Goal: Task Accomplishment & Management: Use online tool/utility

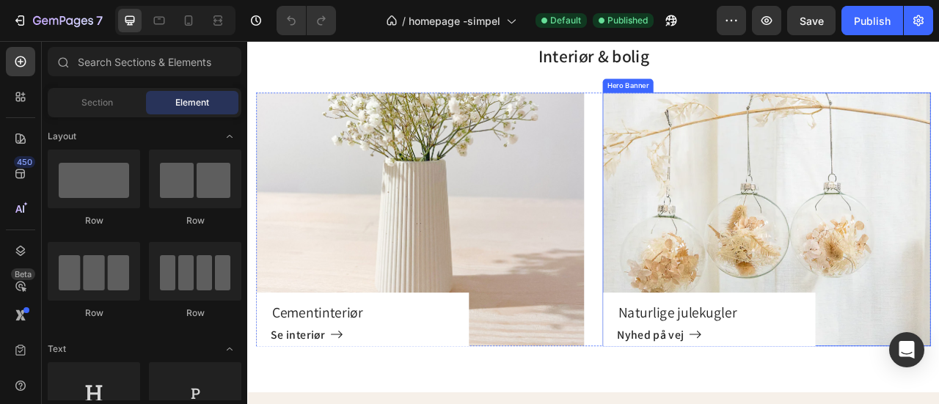
scroll to position [2482, 0]
click at [861, 246] on div "Naturlige julekugler Heading Nyhed på vej [GEOGRAPHIC_DATA]" at bounding box center [907, 267] width 417 height 323
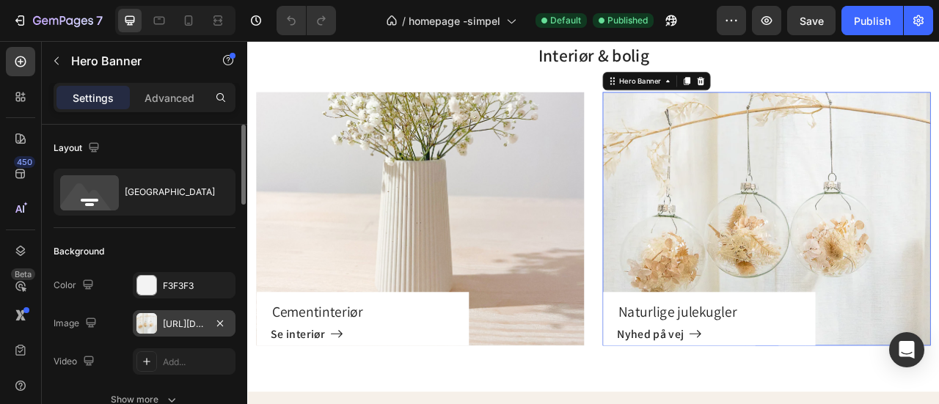
click at [197, 326] on div "[URL][DOMAIN_NAME]" at bounding box center [184, 324] width 43 height 13
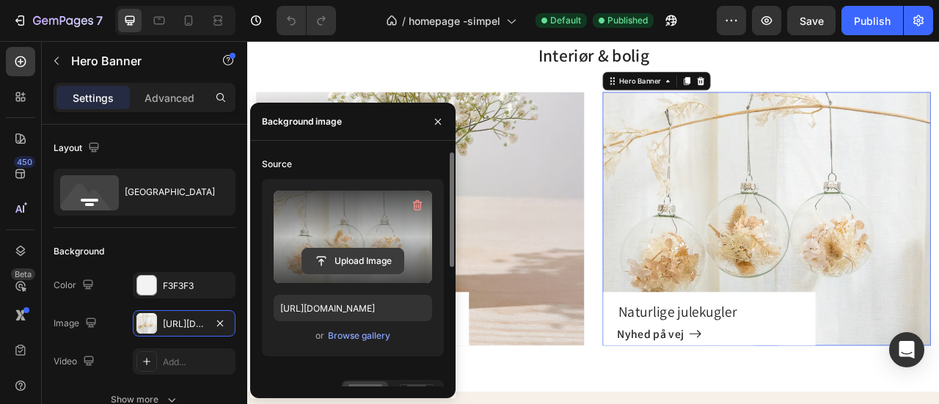
click at [372, 257] on input "file" at bounding box center [352, 261] width 101 height 25
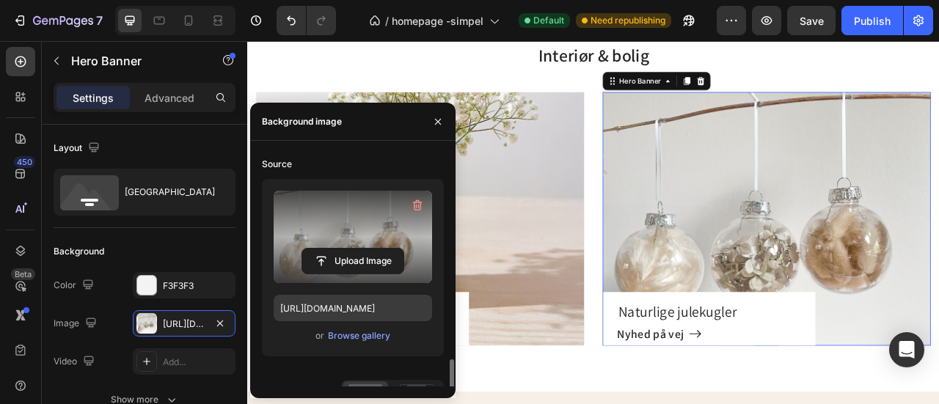
scroll to position [141, 0]
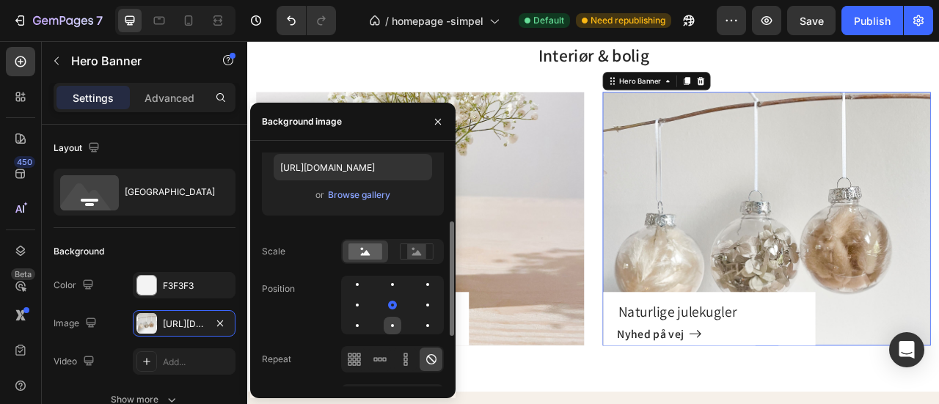
click at [419, 323] on div at bounding box center [428, 326] width 18 height 18
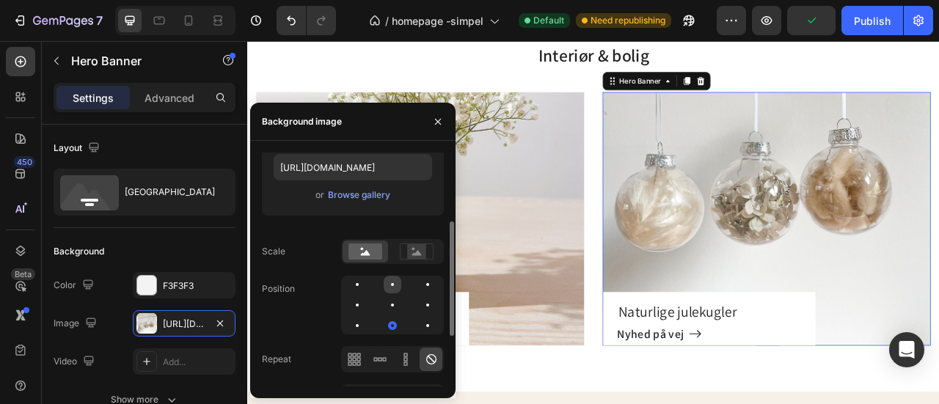
click at [392, 285] on div at bounding box center [392, 284] width 3 height 3
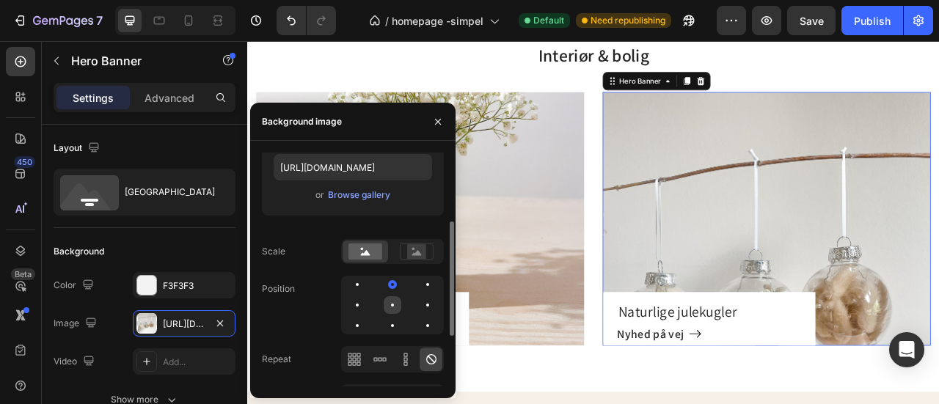
click at [419, 301] on div at bounding box center [428, 305] width 18 height 18
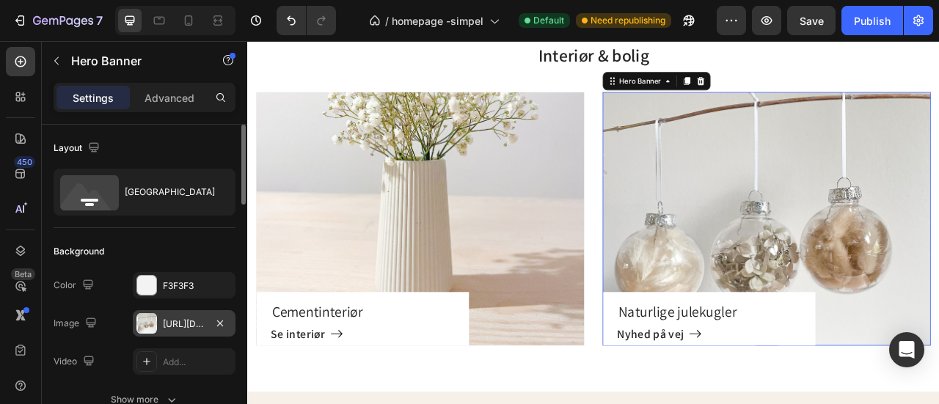
click at [191, 326] on div "[URL][DOMAIN_NAME]" at bounding box center [184, 324] width 43 height 13
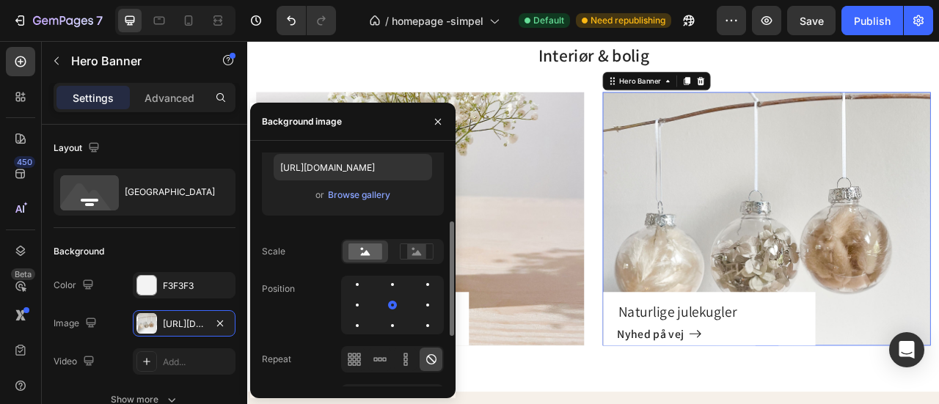
scroll to position [0, 0]
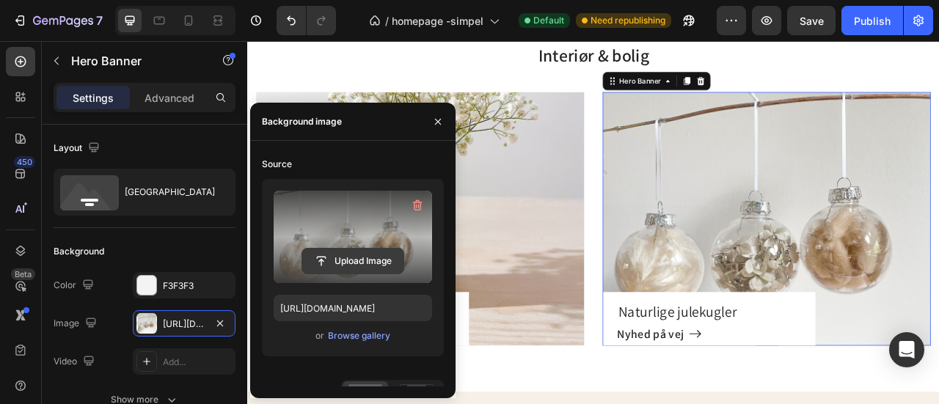
click at [358, 259] on input "file" at bounding box center [352, 261] width 101 height 25
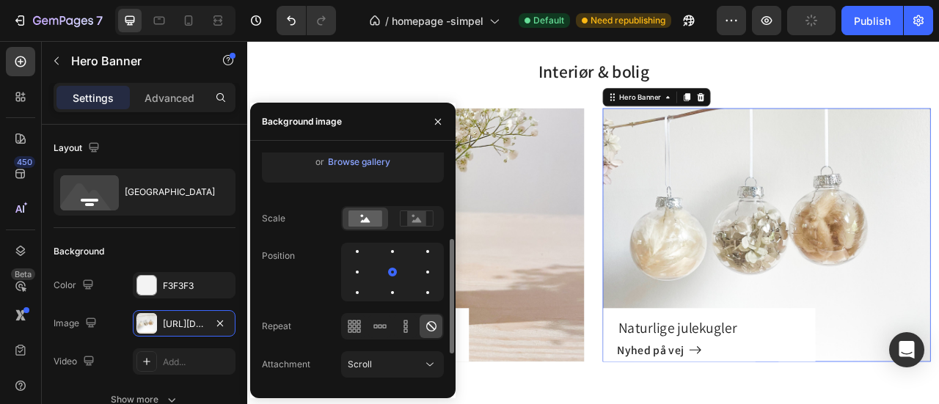
scroll to position [177, 0]
click at [392, 249] on div at bounding box center [392, 248] width 3 height 3
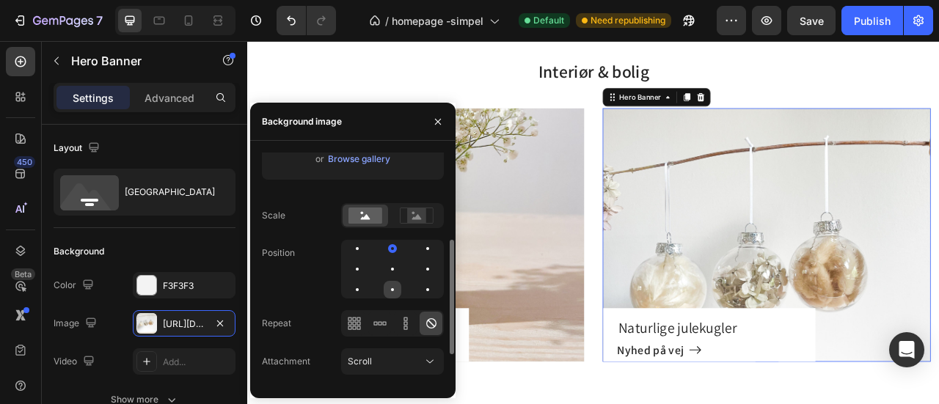
click at [419, 291] on div at bounding box center [428, 290] width 18 height 18
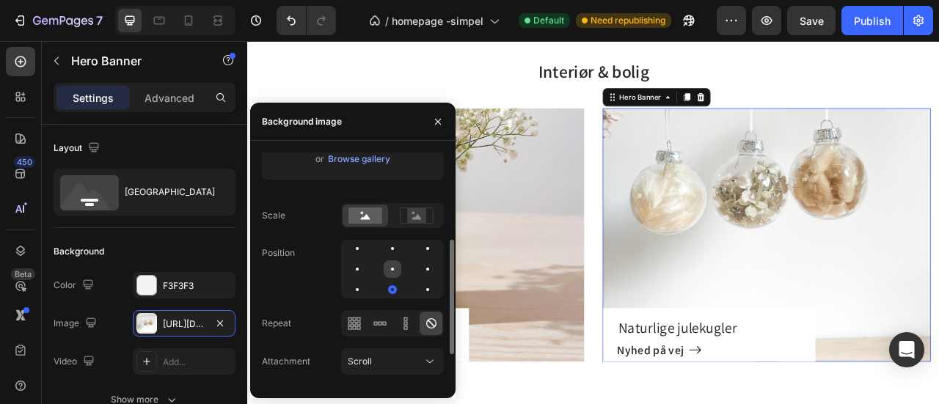
click at [419, 270] on div at bounding box center [428, 269] width 18 height 18
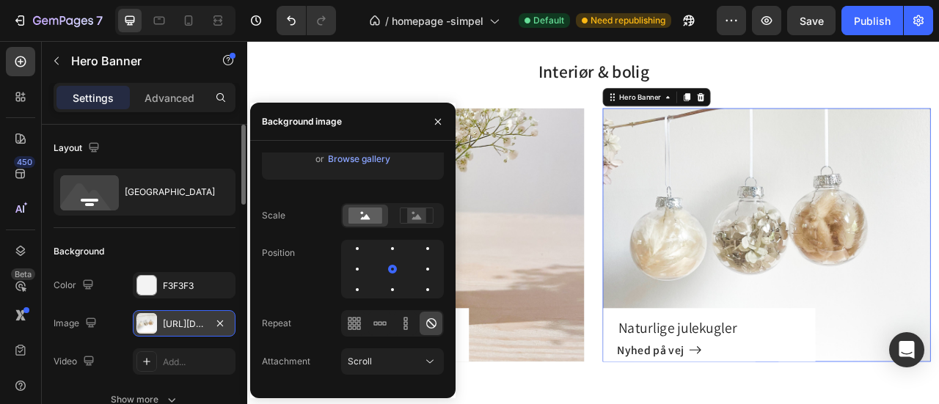
click at [188, 325] on div "[URL][DOMAIN_NAME]" at bounding box center [184, 324] width 43 height 13
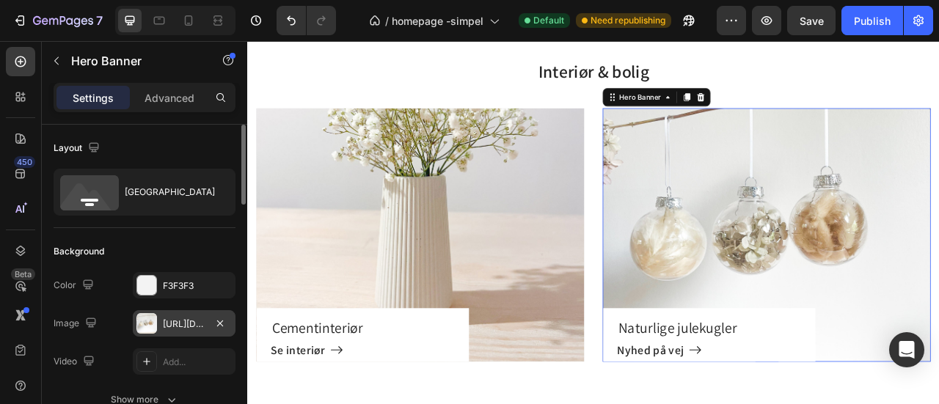
click at [186, 326] on div "[URL][DOMAIN_NAME]" at bounding box center [184, 324] width 43 height 13
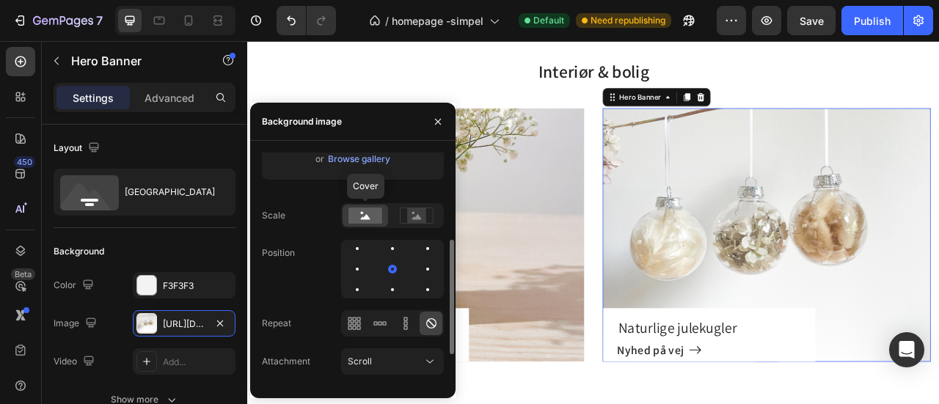
scroll to position [0, 0]
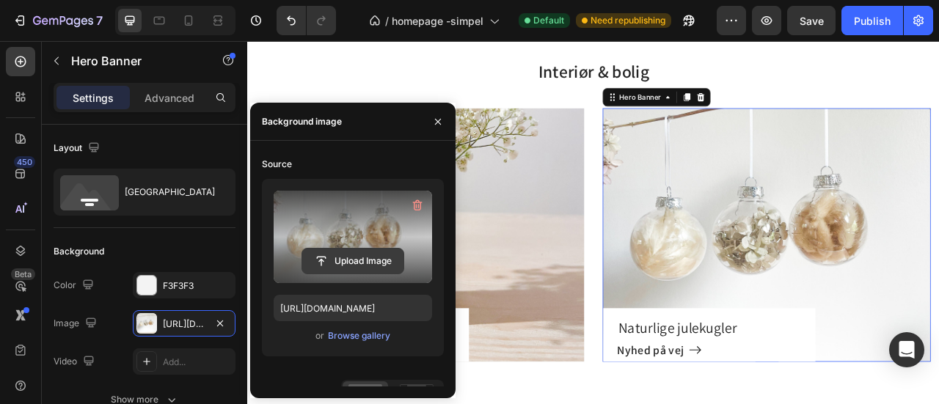
click at [358, 257] on input "file" at bounding box center [352, 261] width 101 height 25
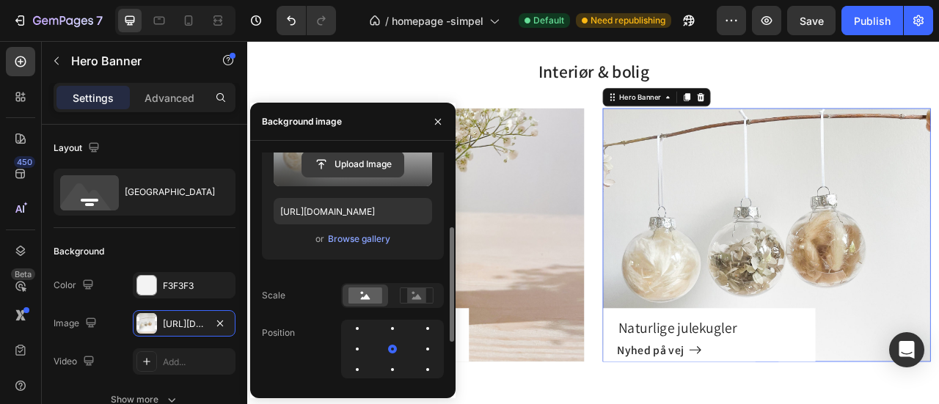
scroll to position [126, 0]
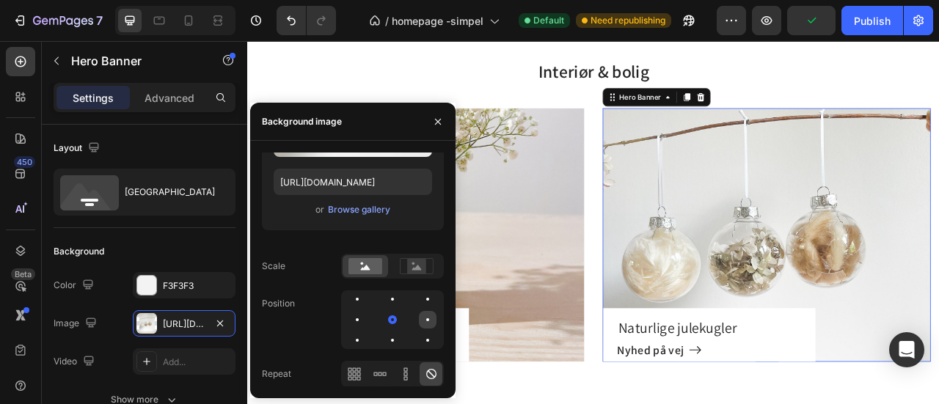
click at [366, 332] on div at bounding box center [357, 341] width 18 height 18
click at [384, 320] on div at bounding box center [393, 320] width 18 height 18
click at [392, 300] on div at bounding box center [392, 299] width 3 height 3
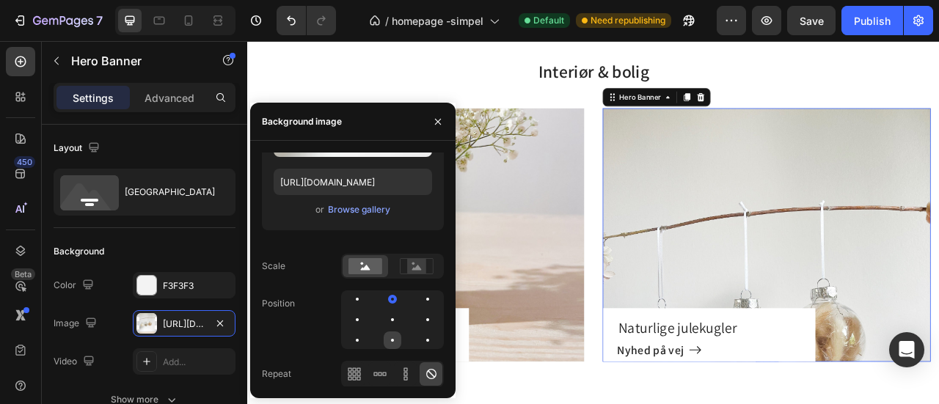
click at [419, 342] on div at bounding box center [428, 341] width 18 height 18
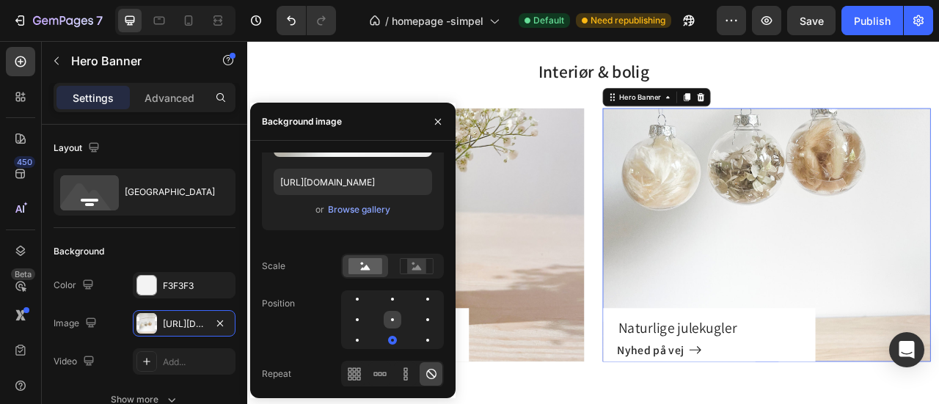
click at [419, 323] on div at bounding box center [428, 320] width 18 height 18
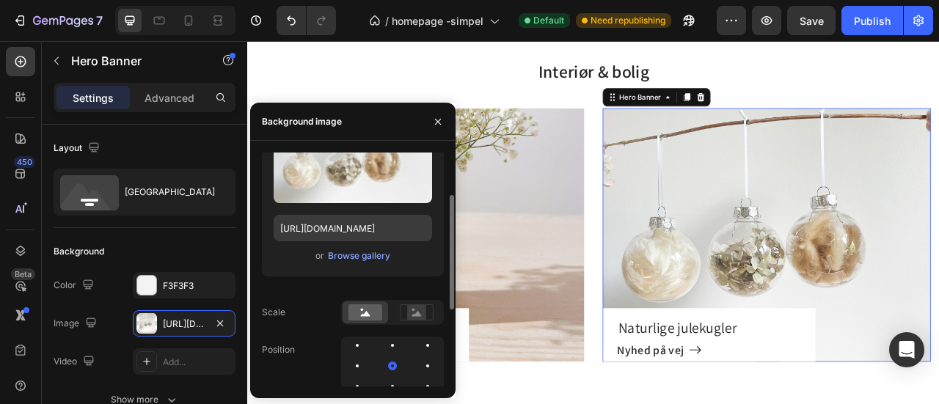
scroll to position [79, 0]
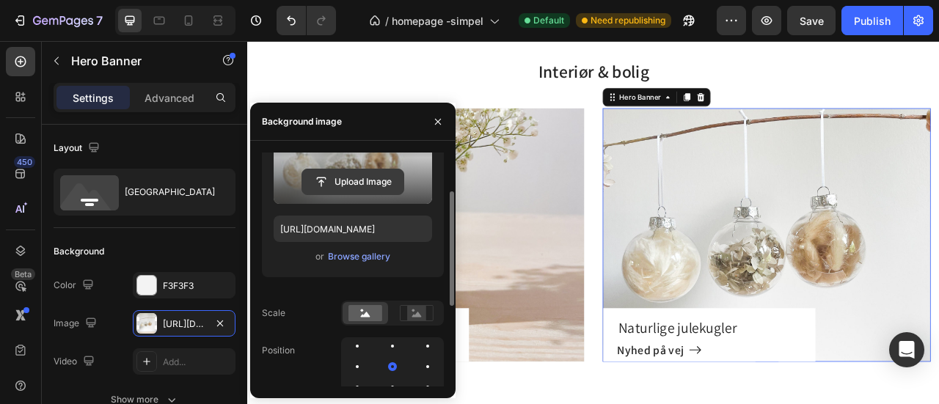
click at [365, 186] on input "file" at bounding box center [352, 181] width 101 height 25
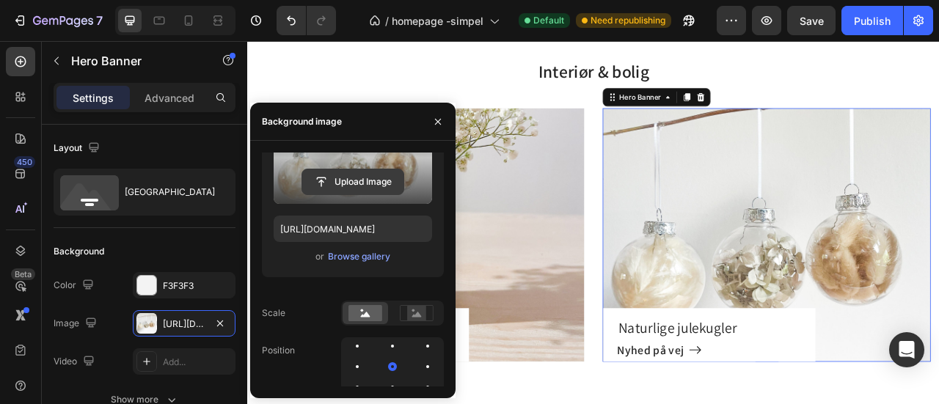
click at [352, 182] on input "file" at bounding box center [352, 181] width 101 height 25
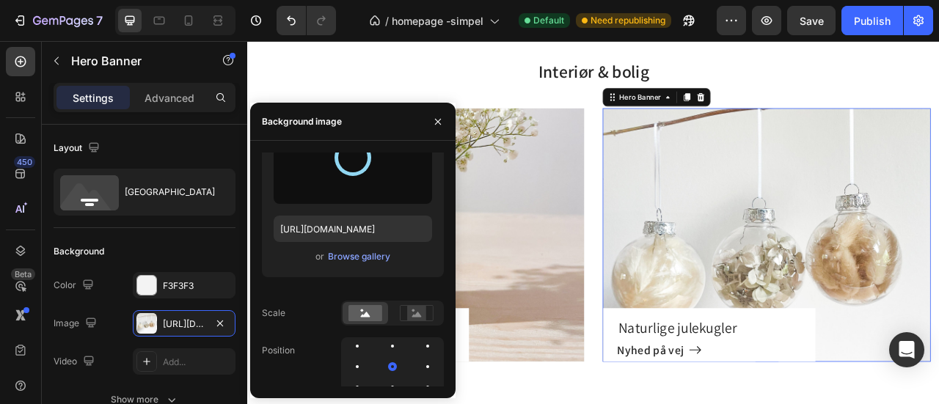
type input "[URL][DOMAIN_NAME]"
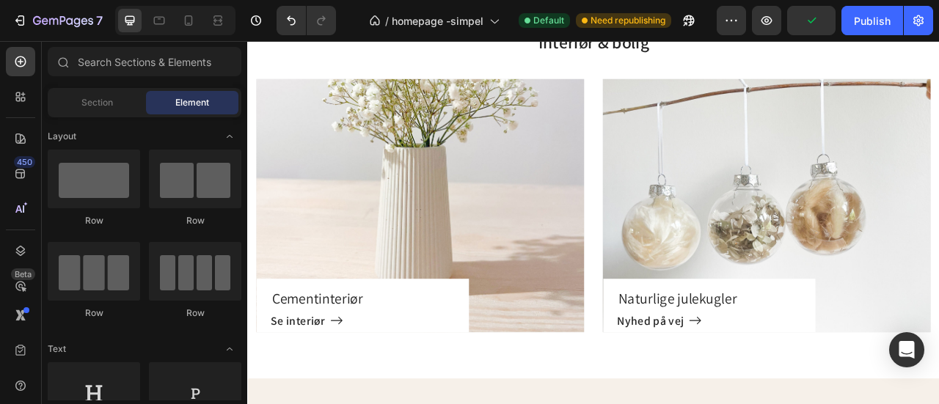
scroll to position [2501, 0]
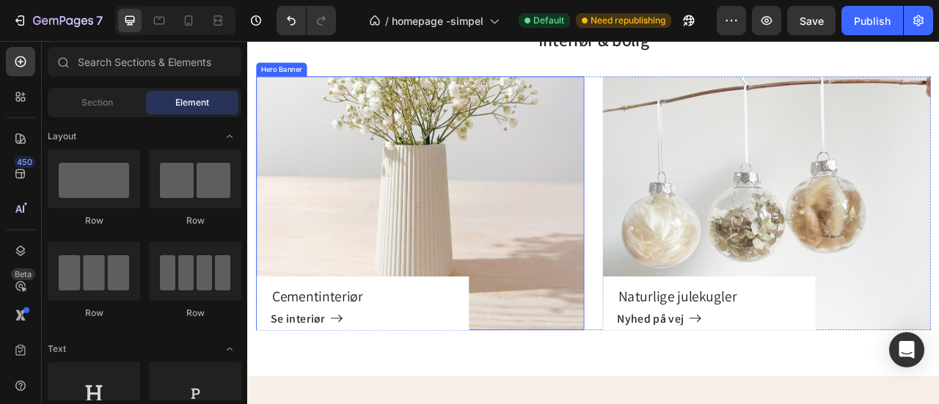
click at [631, 218] on div "Cementinteriør Heading Se interiør Button Row" at bounding box center [466, 247] width 417 height 323
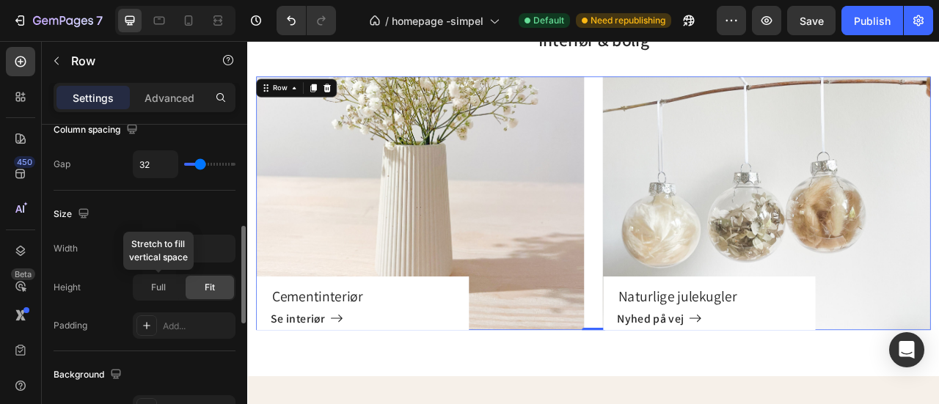
scroll to position [335, 0]
click at [161, 287] on span "Full" at bounding box center [158, 286] width 15 height 13
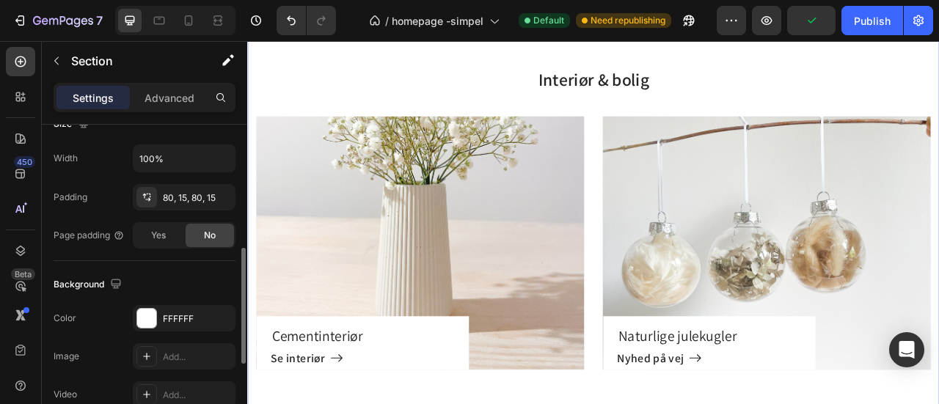
scroll to position [342, 0]
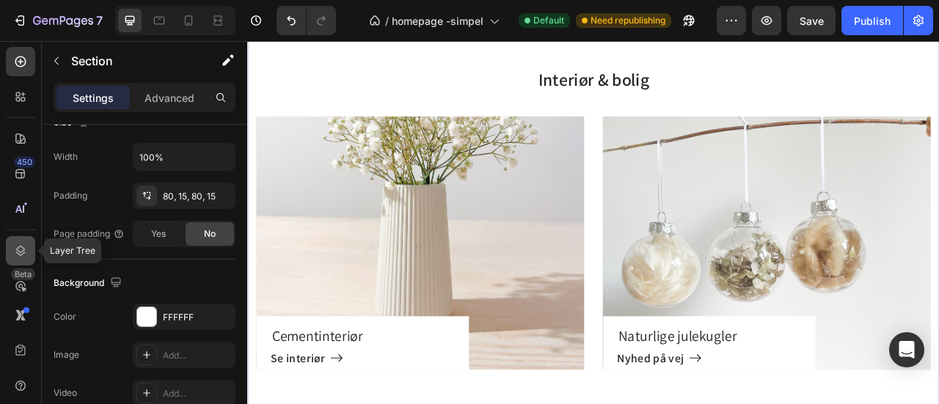
click at [21, 250] on icon at bounding box center [20, 251] width 15 height 15
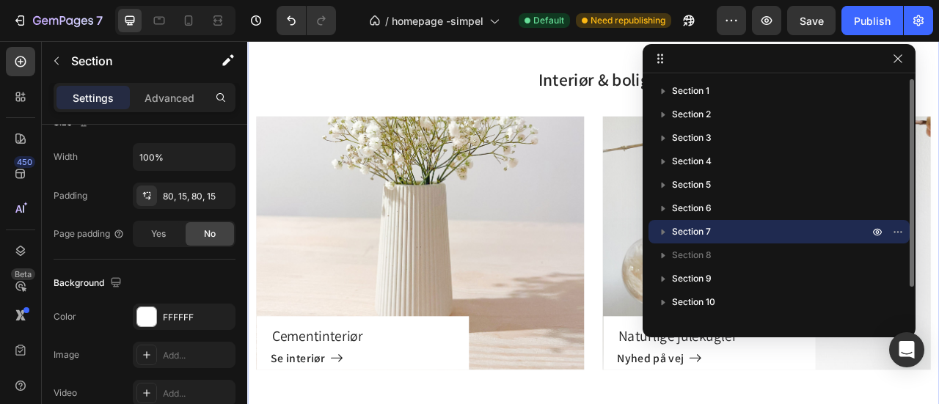
click at [706, 233] on span "Section 7" at bounding box center [691, 231] width 39 height 15
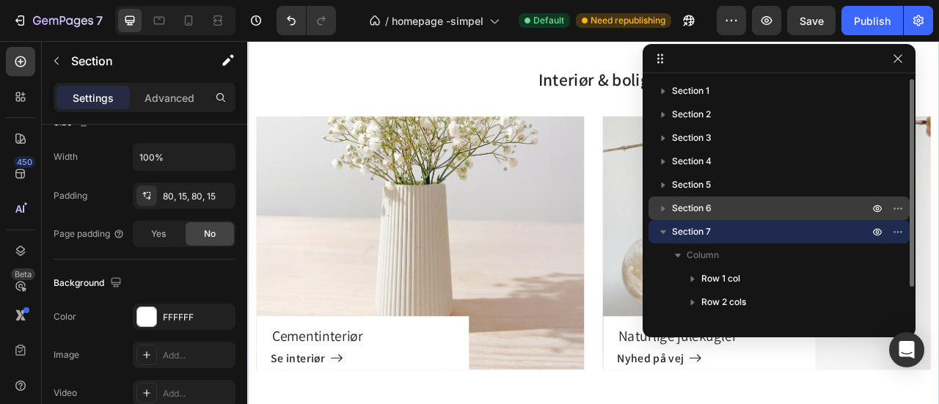
click at [699, 205] on span "Section 6" at bounding box center [692, 208] width 40 height 15
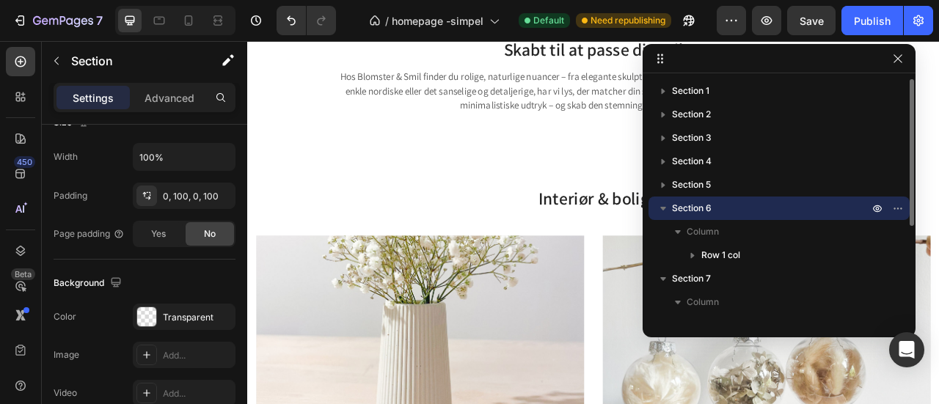
scroll to position [2242, 0]
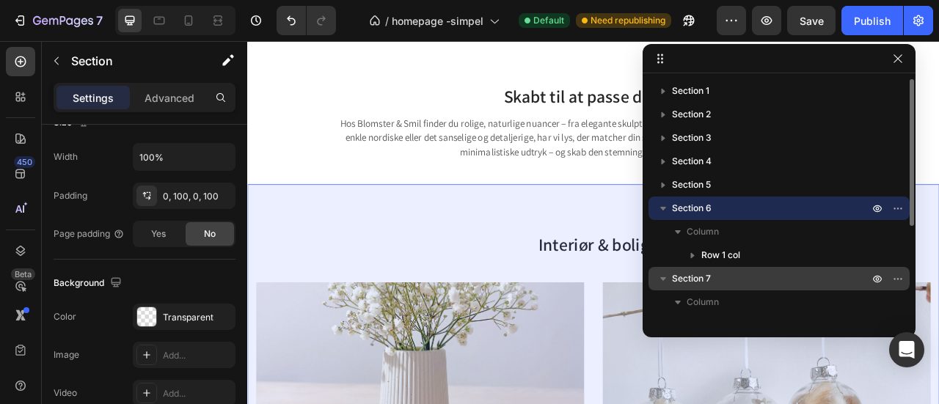
click at [694, 277] on span "Section 7" at bounding box center [691, 278] width 39 height 15
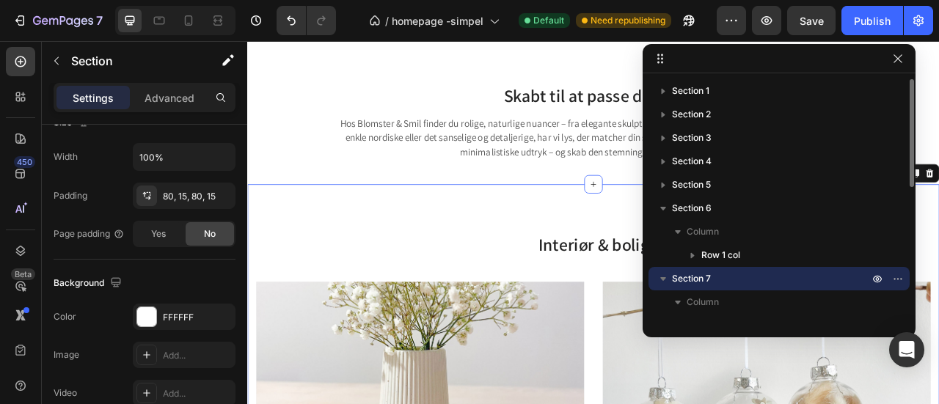
scroll to position [2371, 0]
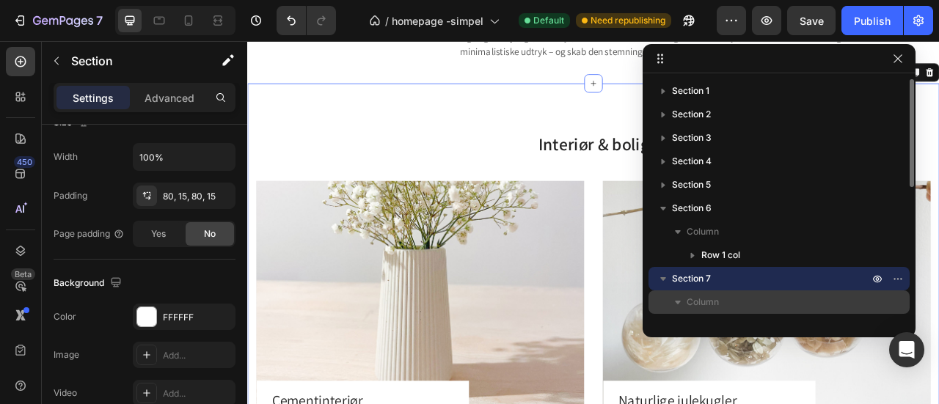
click at [696, 303] on span "Column" at bounding box center [703, 302] width 32 height 15
click at [680, 304] on icon "button" at bounding box center [677, 302] width 15 height 15
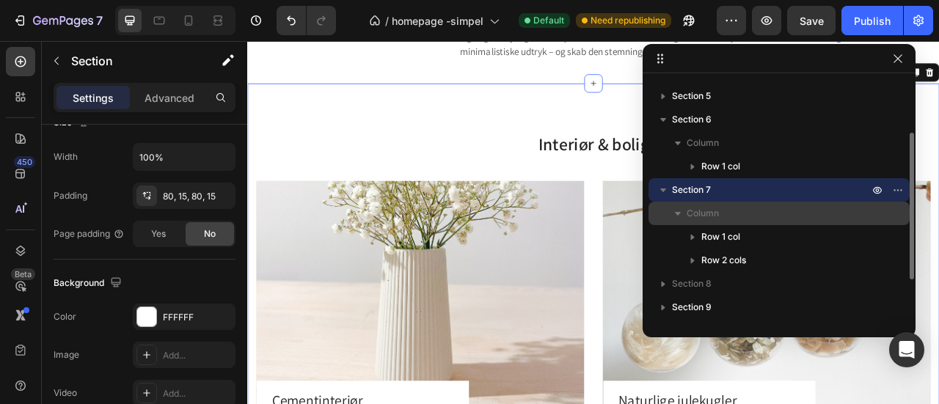
scroll to position [89, 0]
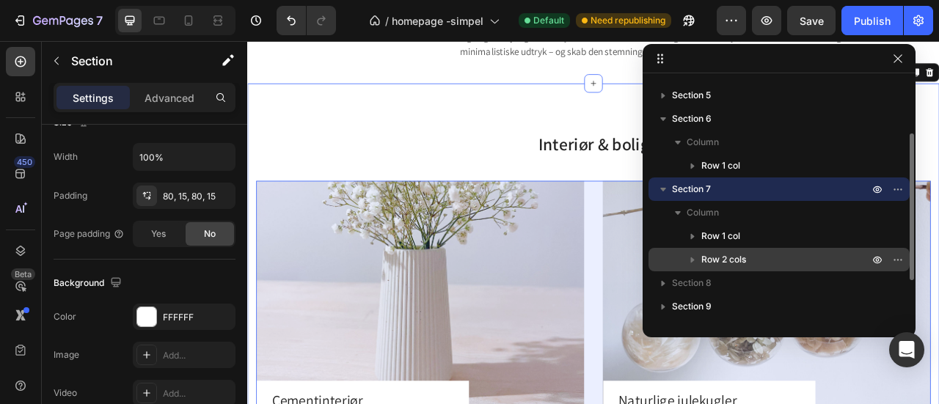
click at [718, 262] on span "Row 2 cols" at bounding box center [723, 259] width 45 height 15
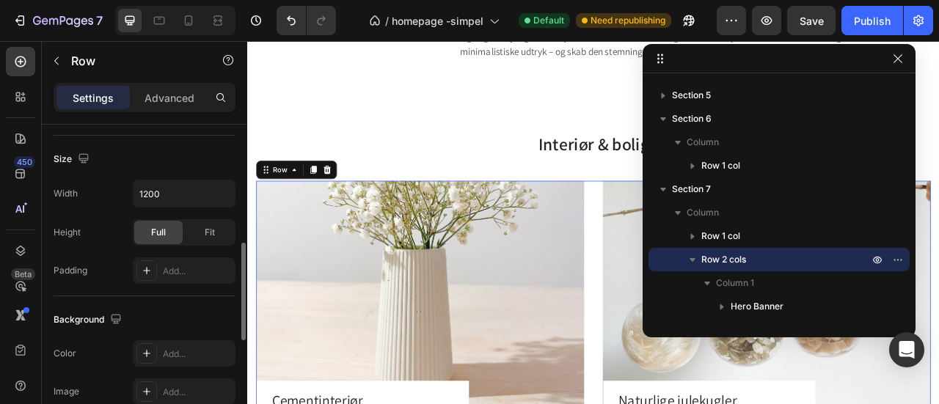
scroll to position [390, 0]
click at [208, 230] on span "Fit" at bounding box center [210, 231] width 10 height 13
click at [158, 230] on span "Full" at bounding box center [158, 231] width 15 height 13
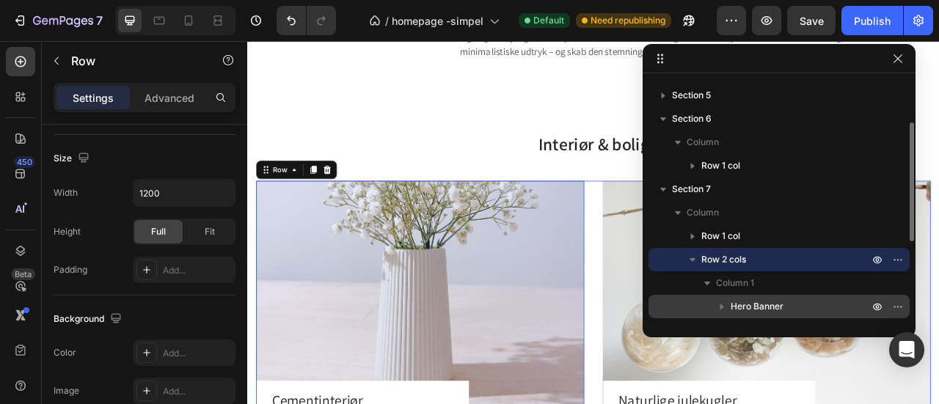
click at [761, 310] on span "Hero Banner" at bounding box center [757, 306] width 53 height 15
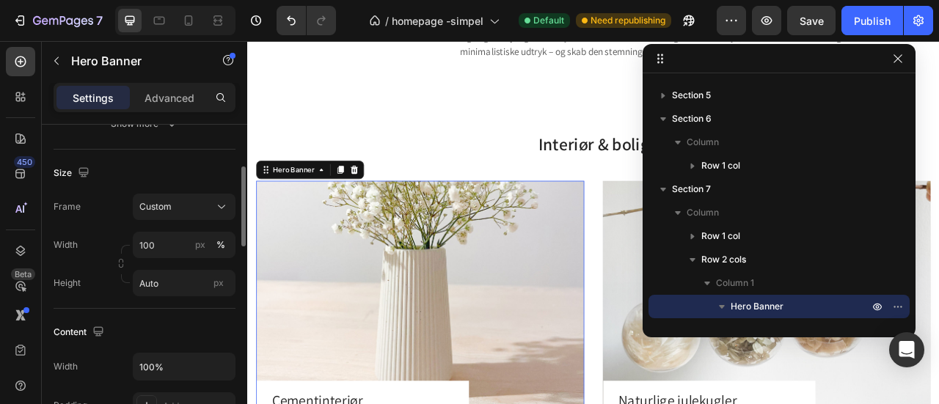
scroll to position [279, 0]
click at [179, 277] on input "Auto" at bounding box center [184, 280] width 103 height 26
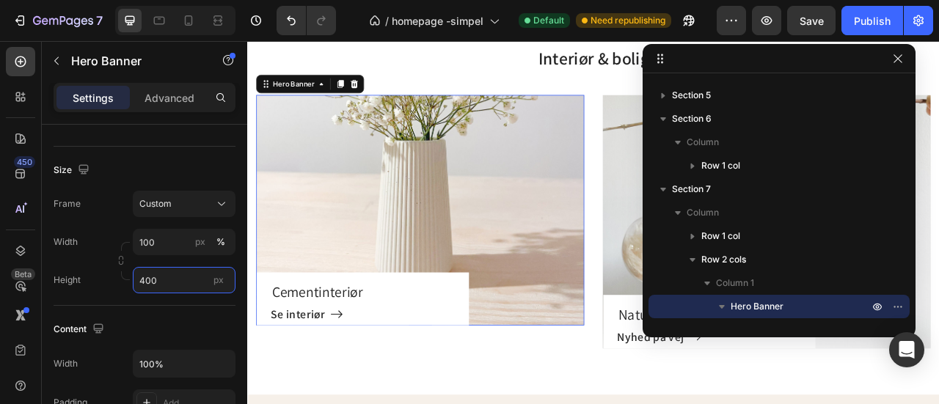
scroll to position [2477, 0]
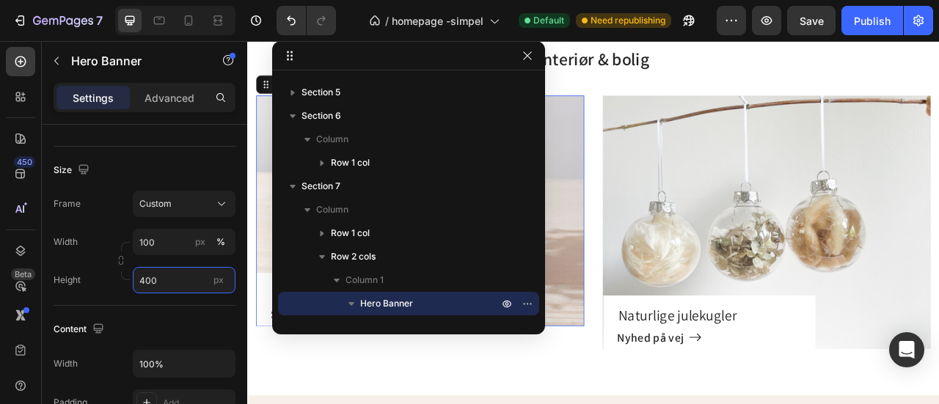
drag, startPoint x: 835, startPoint y: 56, endPoint x: 467, endPoint y: 36, distance: 368.0
drag, startPoint x: 161, startPoint y: 284, endPoint x: 109, endPoint y: 281, distance: 52.9
click at [109, 281] on div "Height 400 px" at bounding box center [145, 280] width 182 height 26
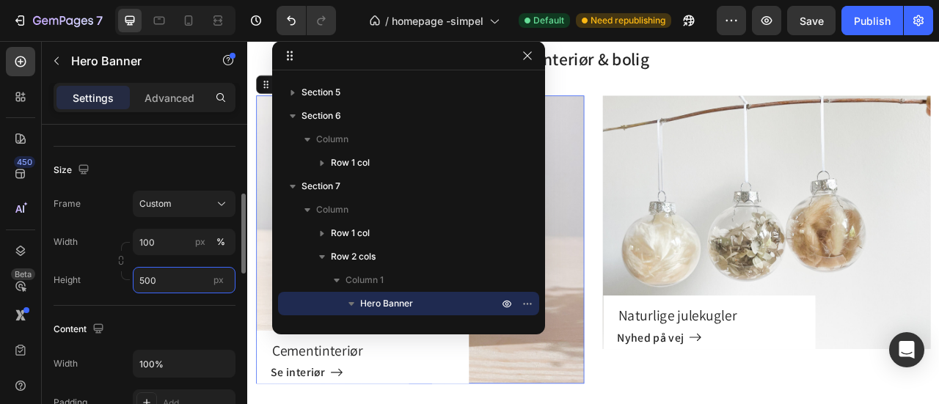
drag, startPoint x: 164, startPoint y: 279, endPoint x: 109, endPoint y: 284, distance: 56.0
click at [109, 284] on div "Height 500 px" at bounding box center [145, 280] width 182 height 26
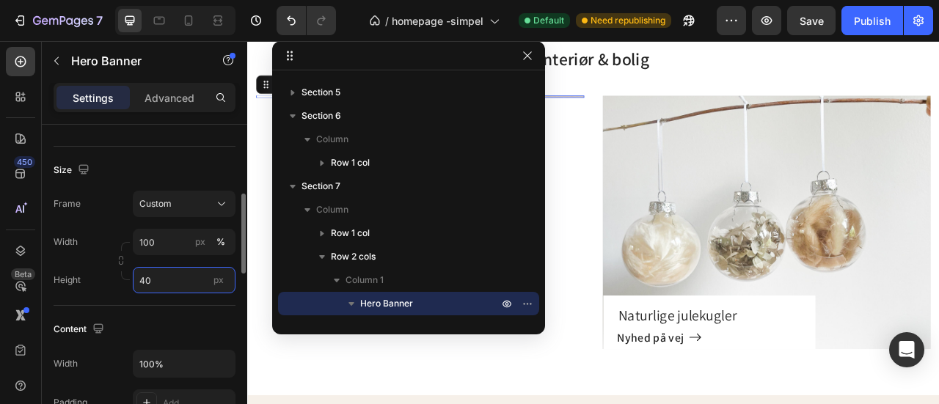
type input "400"
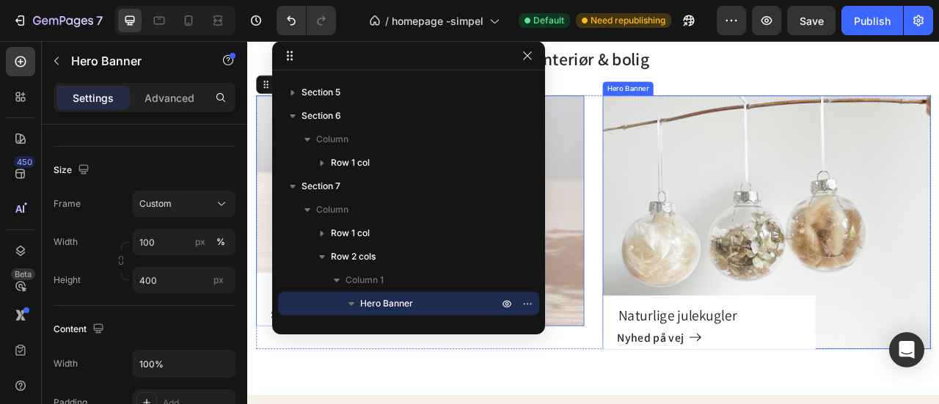
click at [758, 225] on div "Naturlige julekugler Heading Nyhed på vej [GEOGRAPHIC_DATA]" at bounding box center [907, 271] width 417 height 323
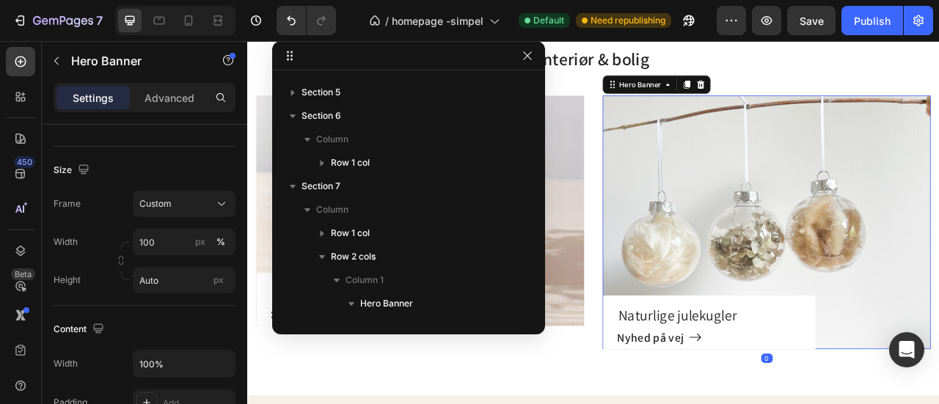
scroll to position [298, 0]
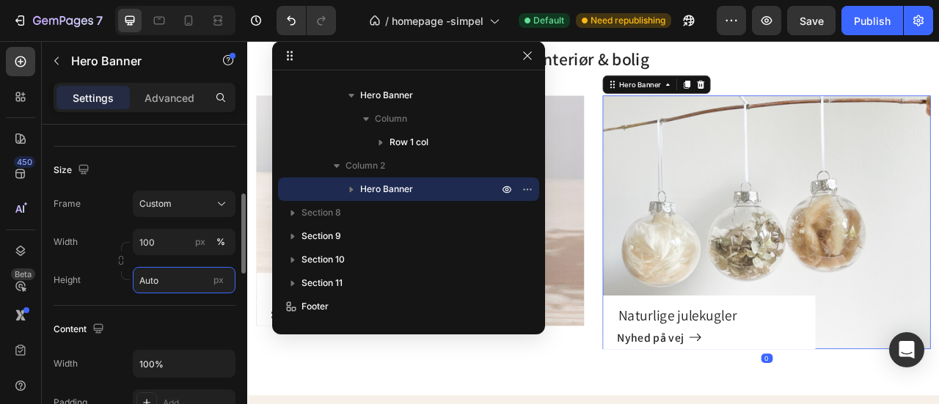
click at [167, 287] on input "Auto" at bounding box center [184, 280] width 103 height 26
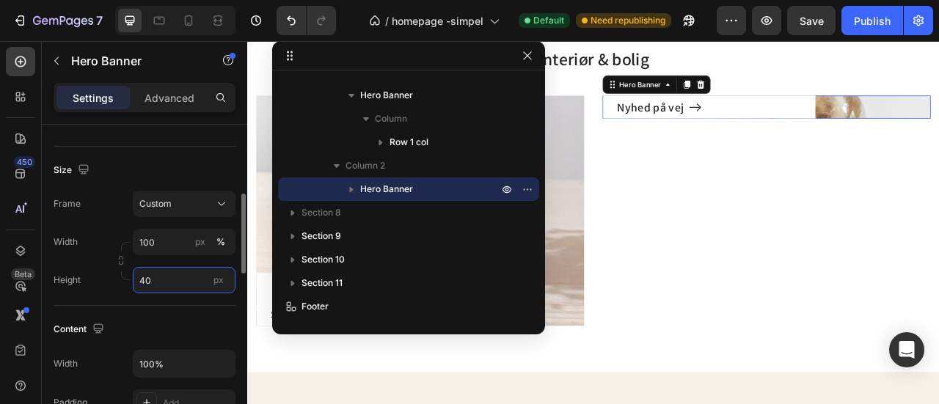
type input "4"
type input "500"
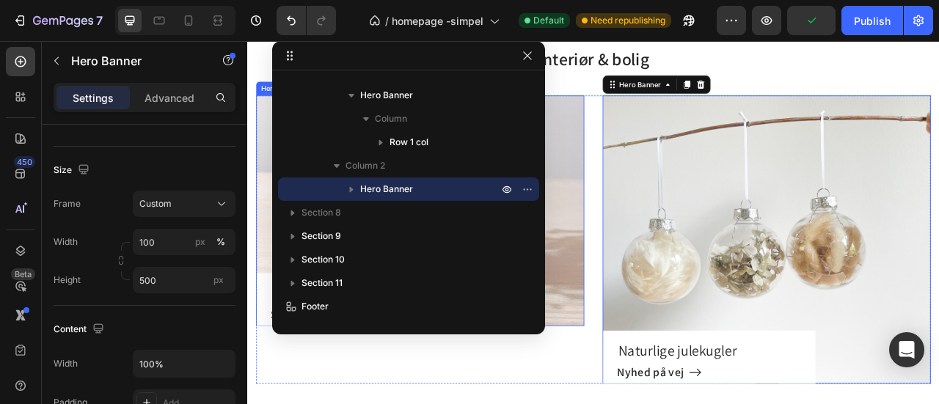
click at [648, 268] on div "Cementinteriør Heading Se interiør Button Row" at bounding box center [466, 242] width 417 height 323
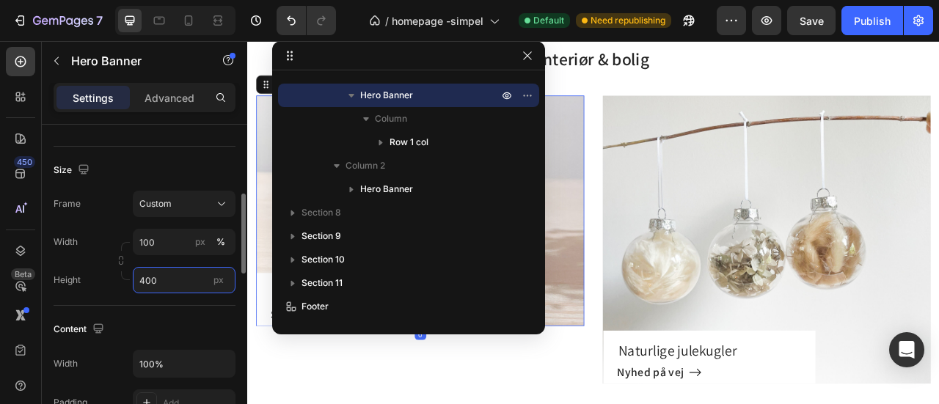
click at [170, 285] on input "400" at bounding box center [184, 280] width 103 height 26
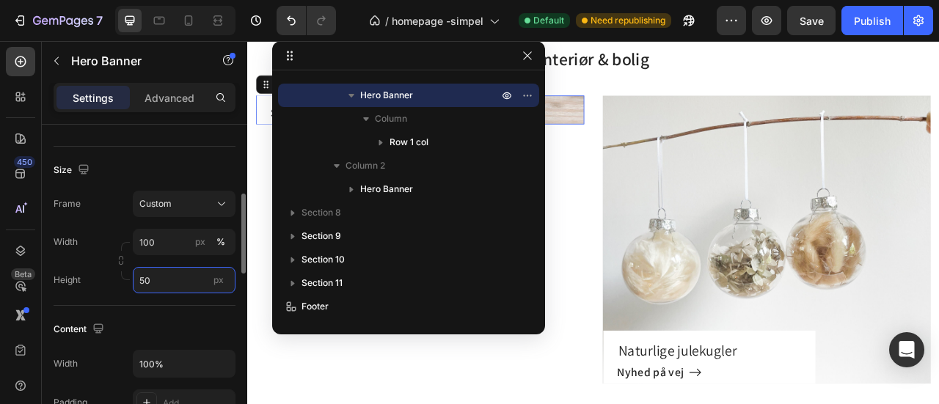
type input "500"
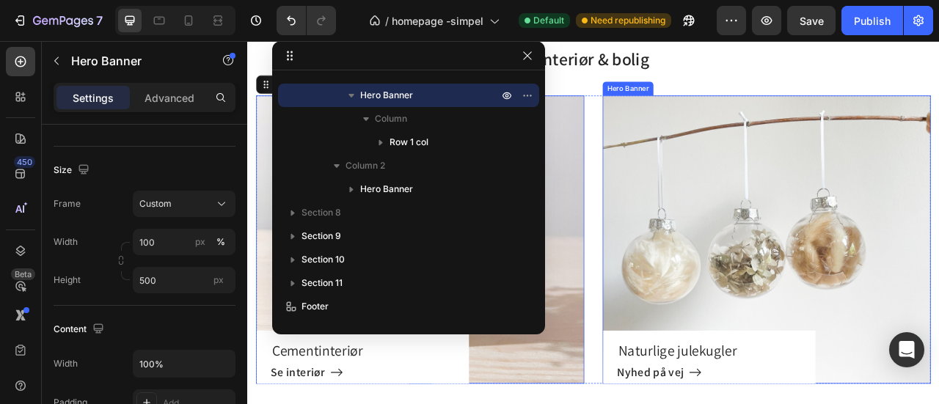
click at [774, 307] on div "Naturlige julekugler Heading Nyhed på vej [GEOGRAPHIC_DATA]" at bounding box center [907, 316] width 417 height 323
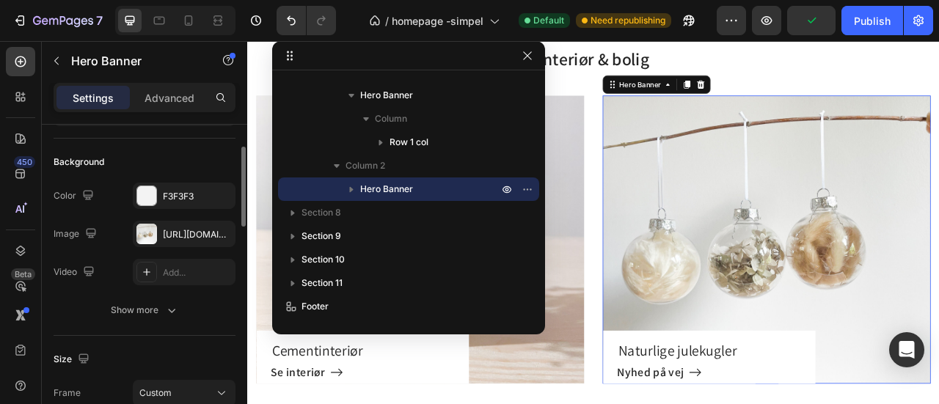
scroll to position [91, 0]
click at [191, 233] on div "[URL][DOMAIN_NAME]" at bounding box center [184, 233] width 43 height 13
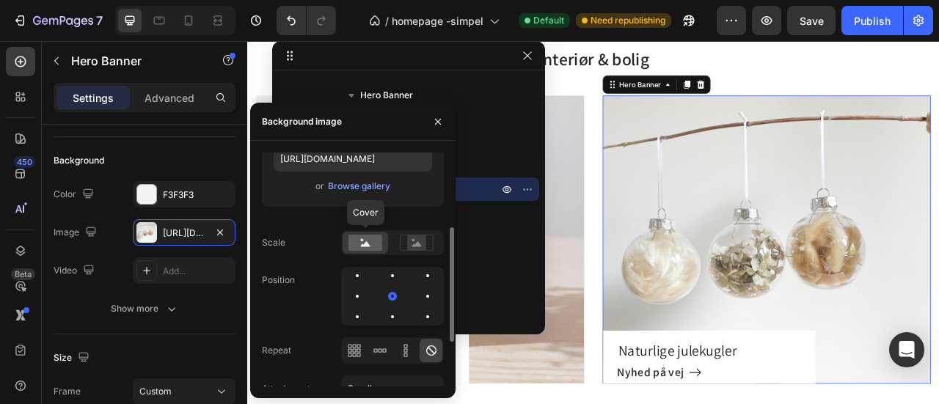
scroll to position [150, 0]
click at [356, 294] on div at bounding box center [357, 295] width 3 height 3
click at [427, 294] on div at bounding box center [427, 295] width 3 height 3
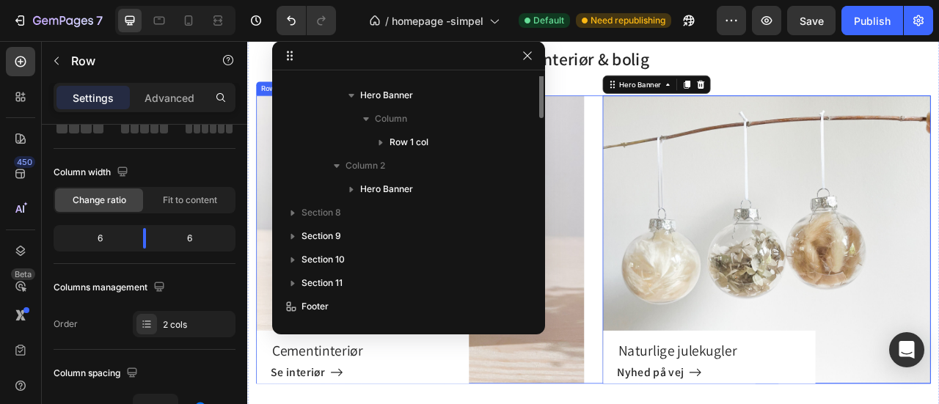
click at [682, 167] on div "Cementinteriør Heading Se interiør Button Row Hero Banner Naturlige julekugler …" at bounding box center [687, 293] width 858 height 367
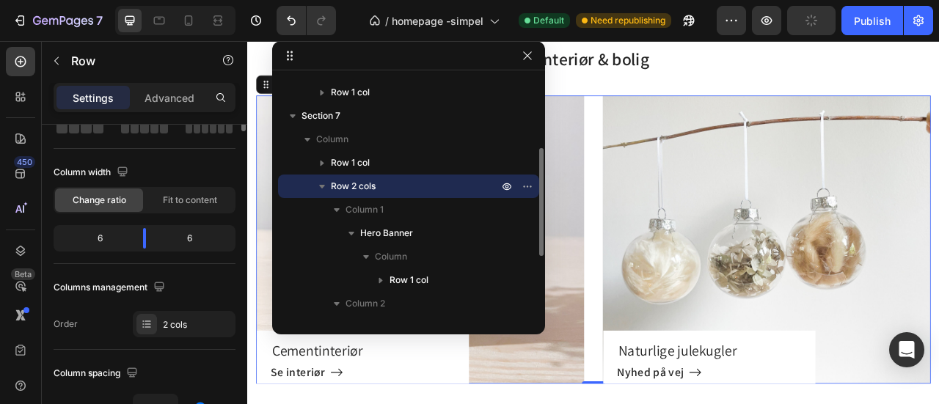
scroll to position [0, 0]
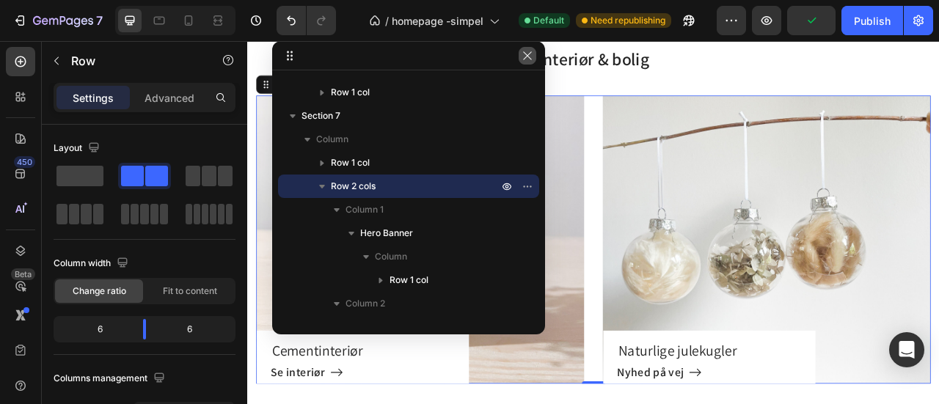
click at [530, 55] on icon "button" at bounding box center [528, 56] width 12 height 12
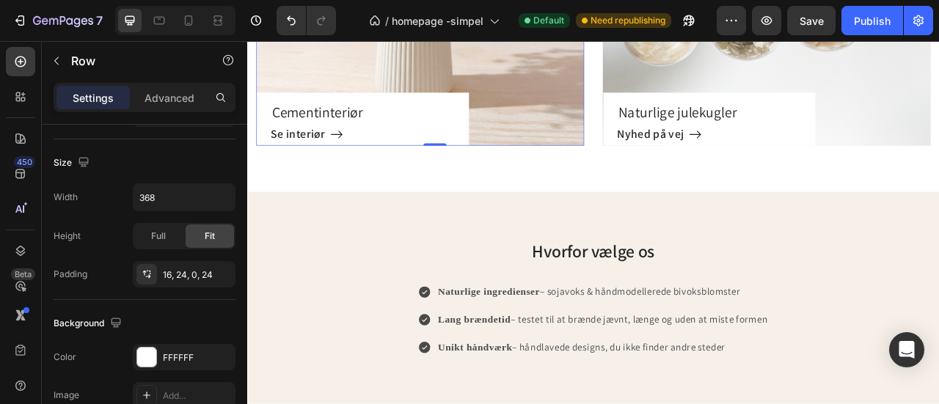
scroll to position [2781, 0]
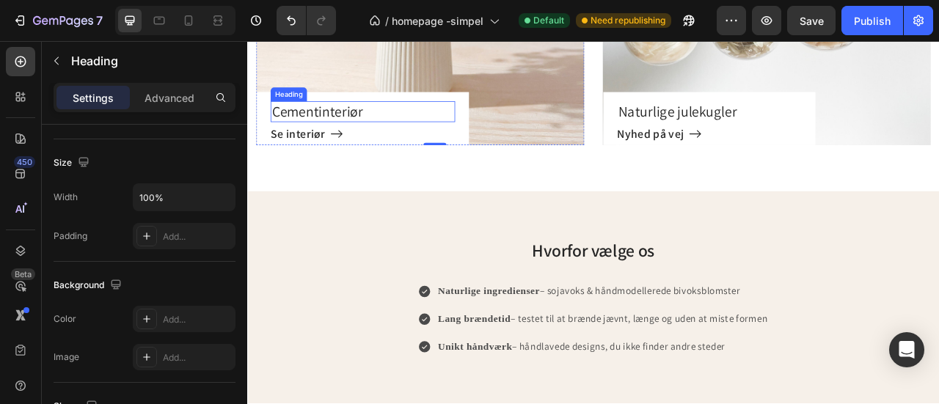
click at [351, 136] on h3 "Cementinteriør" at bounding box center [394, 130] width 235 height 27
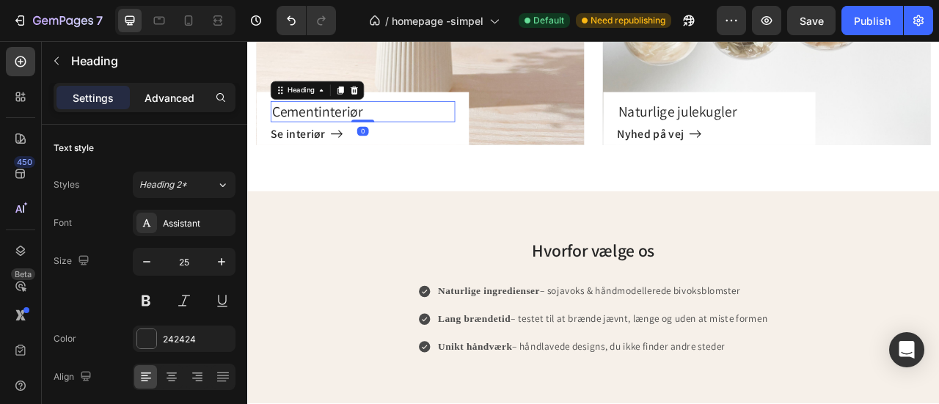
click at [166, 103] on p "Advanced" at bounding box center [170, 97] width 50 height 15
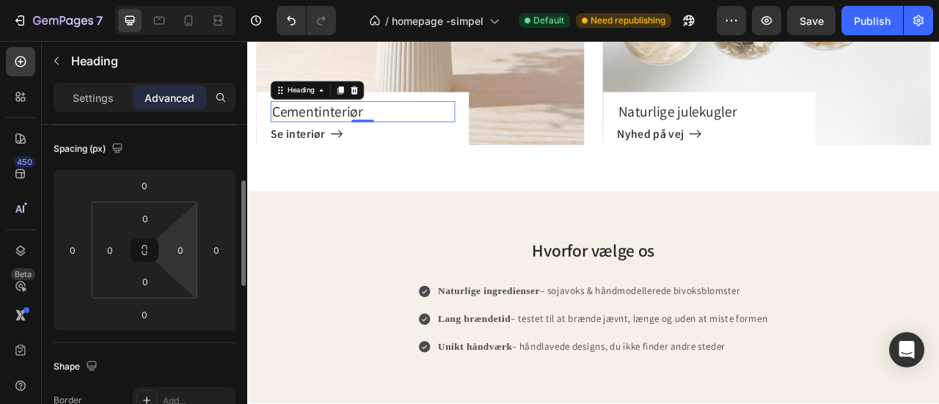
scroll to position [162, 0]
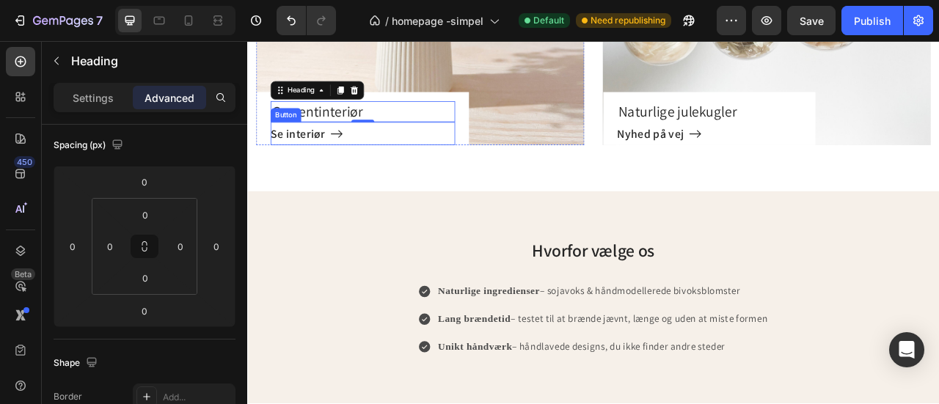
click at [405, 157] on div "Se interiør Button" at bounding box center [394, 158] width 235 height 29
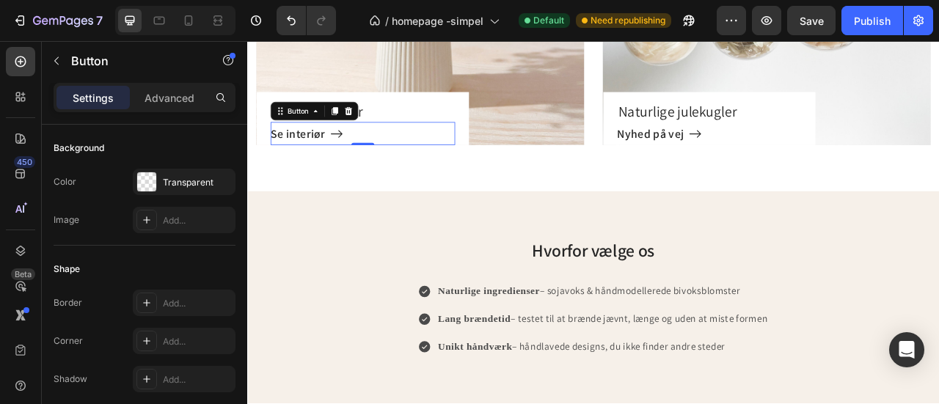
scroll to position [0, 0]
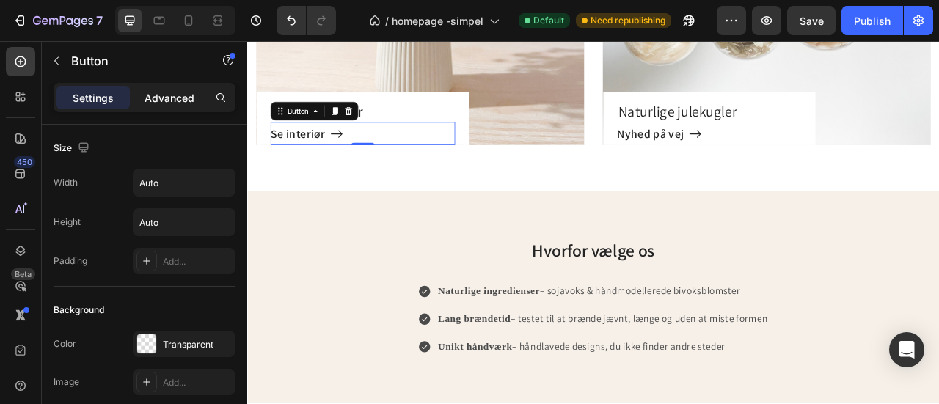
click at [175, 95] on p "Advanced" at bounding box center [170, 97] width 50 height 15
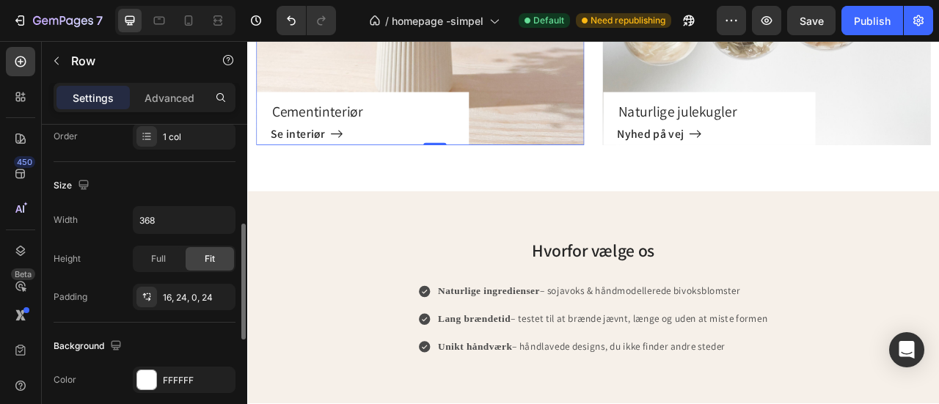
scroll to position [282, 0]
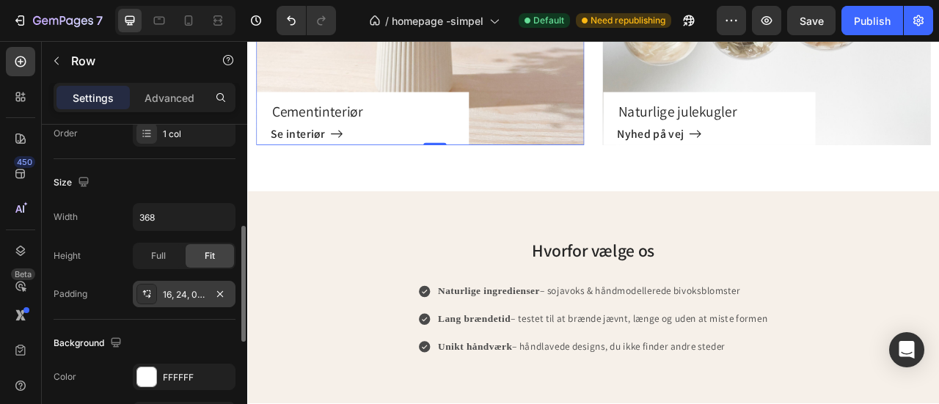
click at [191, 294] on div "16, 24, 0, 24" at bounding box center [184, 294] width 43 height 13
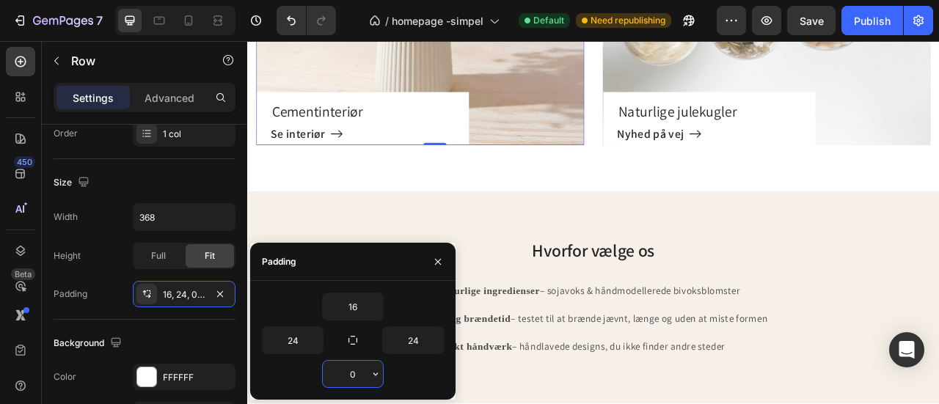
click at [356, 375] on input "0" at bounding box center [353, 374] width 60 height 26
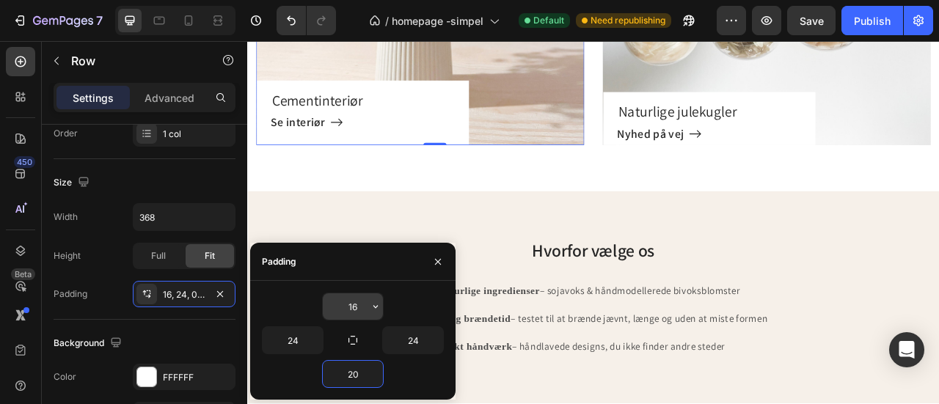
type input "20"
click at [356, 304] on input "16" at bounding box center [353, 306] width 60 height 26
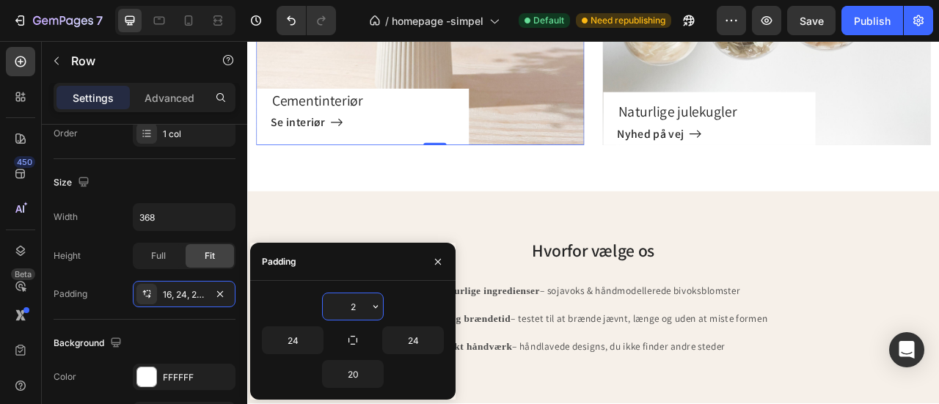
type input "20"
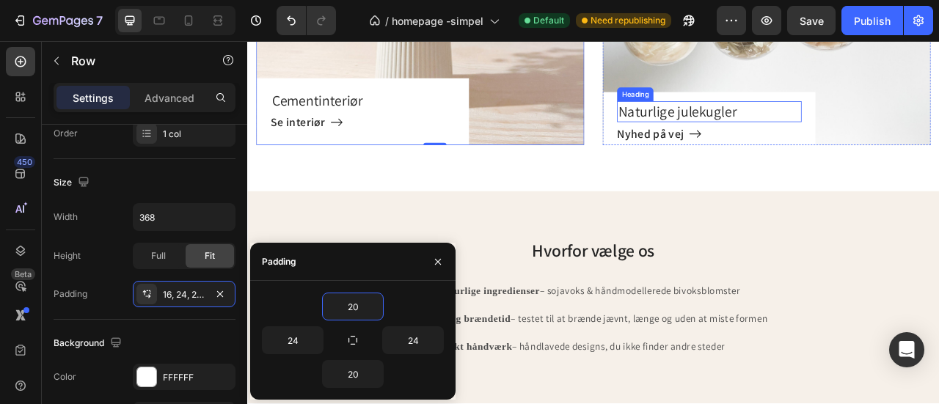
click at [938, 132] on h3 "Naturlige julekugler" at bounding box center [834, 130] width 235 height 27
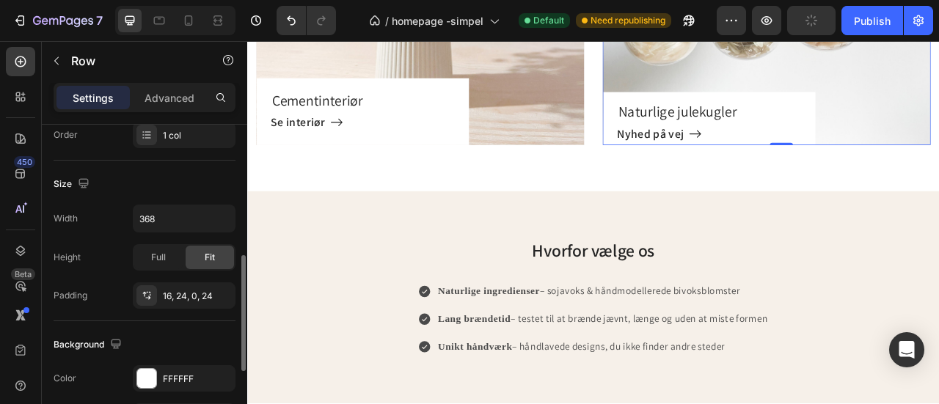
scroll to position [376, 0]
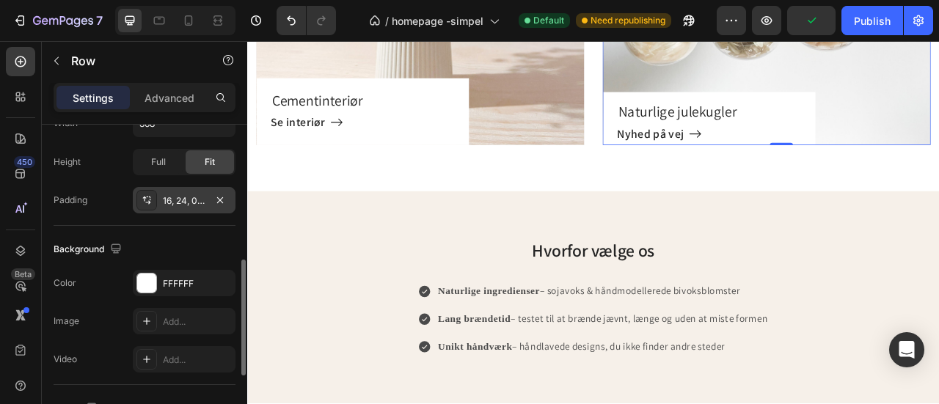
click at [198, 199] on div "16, 24, 0, 24" at bounding box center [184, 200] width 43 height 13
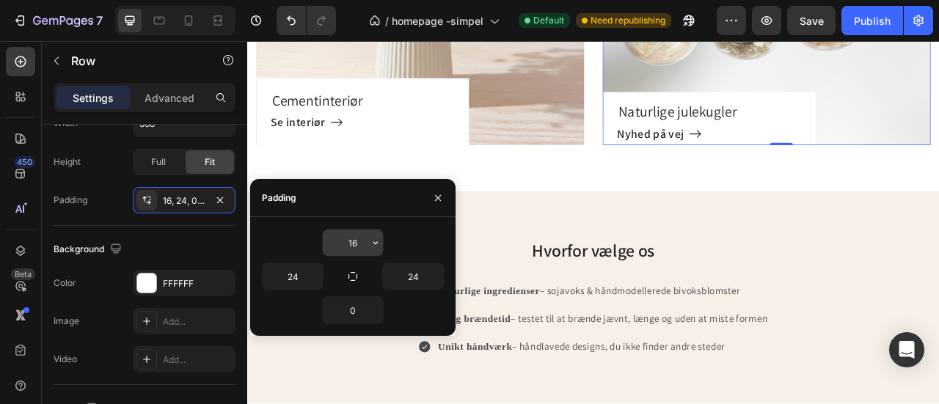
click at [356, 244] on input "16" at bounding box center [353, 243] width 60 height 26
type input "20"
click at [351, 310] on input "0" at bounding box center [353, 310] width 60 height 26
type input "20"
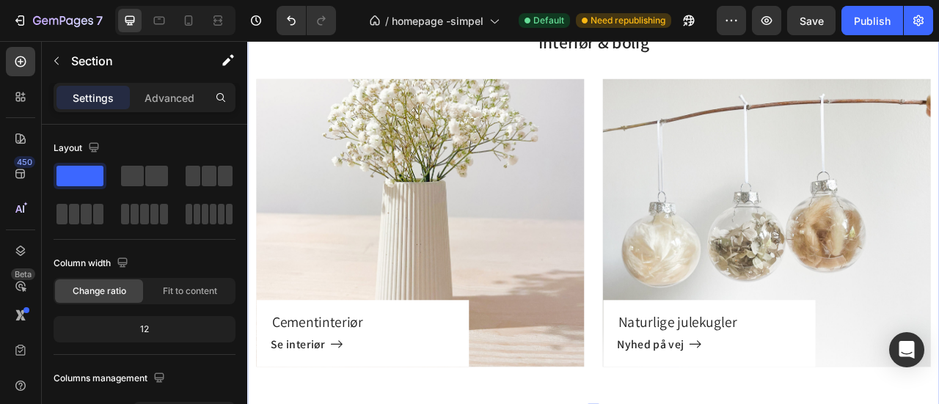
scroll to position [2495, 0]
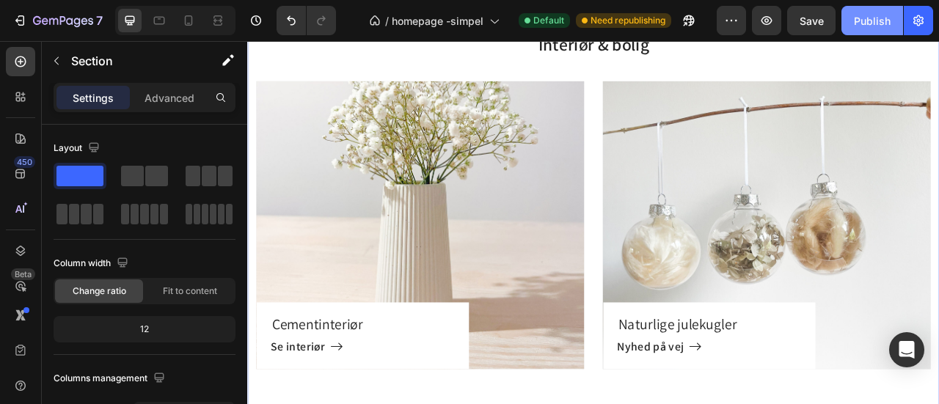
click at [874, 18] on div "Publish" at bounding box center [872, 20] width 37 height 15
